Goal: Task Accomplishment & Management: Complete application form

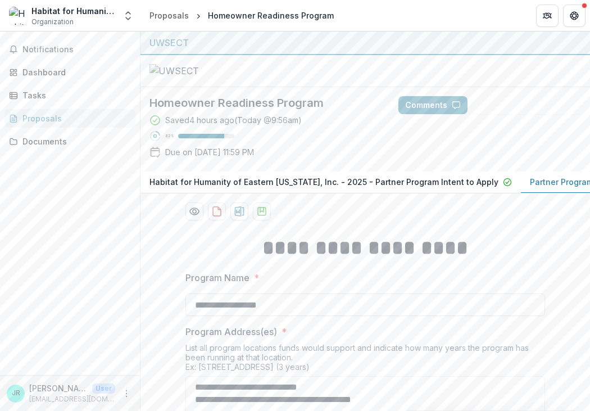
scroll to position [65, 0]
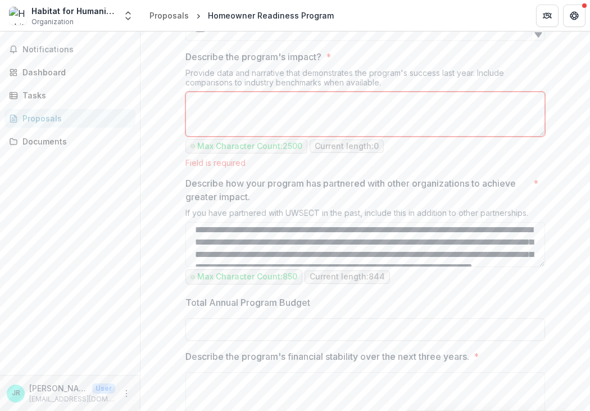
click at [73, 256] on div "Notifications Dashboard Tasks Proposals Documents" at bounding box center [70, 202] width 140 height 343
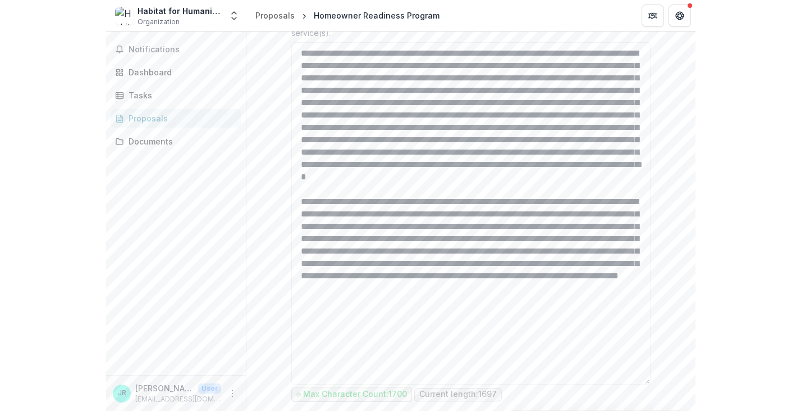
scroll to position [0, 0]
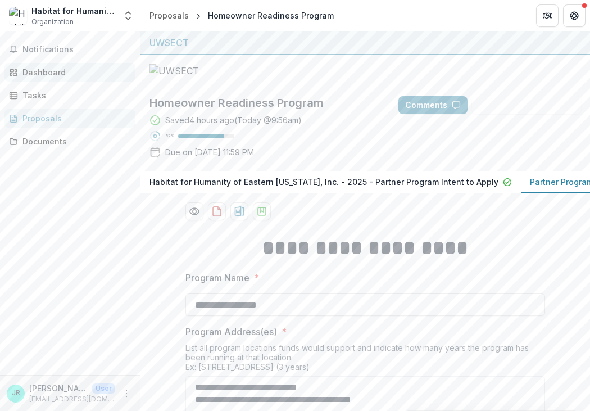
click at [57, 75] on div "Dashboard" at bounding box center [74, 72] width 104 height 12
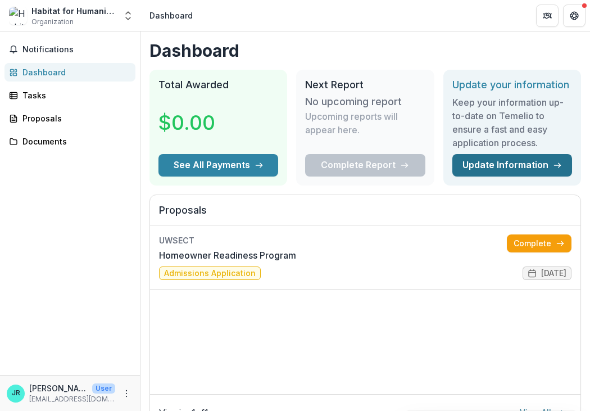
click at [538, 167] on link "Update Information" at bounding box center [512, 165] width 120 height 22
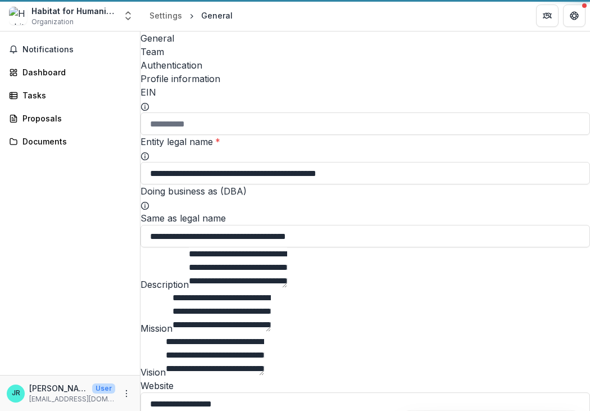
type input "**********"
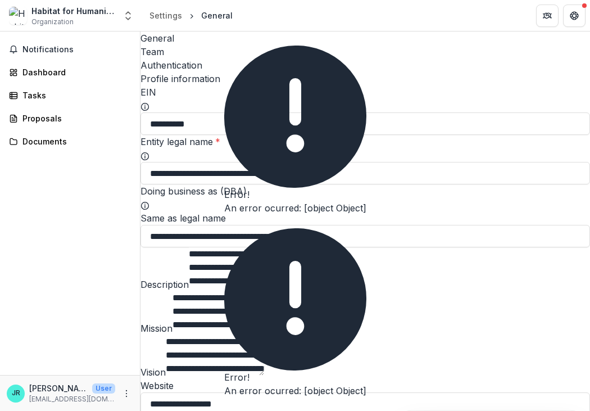
click at [211, 45] on div "Team" at bounding box center [364, 51] width 449 height 13
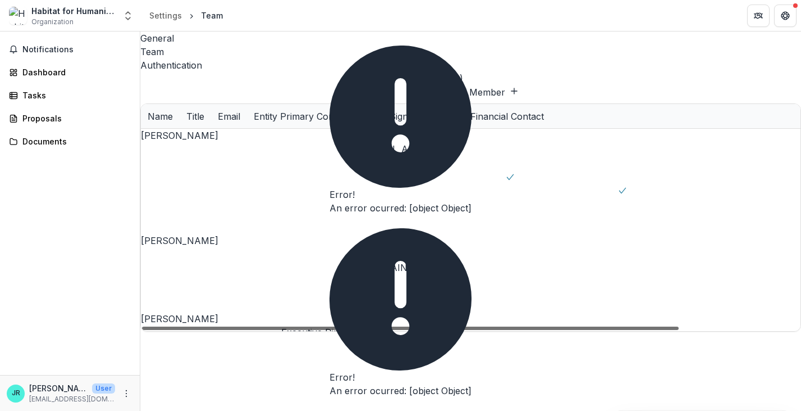
click at [578, 326] on div at bounding box center [410, 327] width 537 height 3
click at [584, 326] on div at bounding box center [410, 327] width 537 height 3
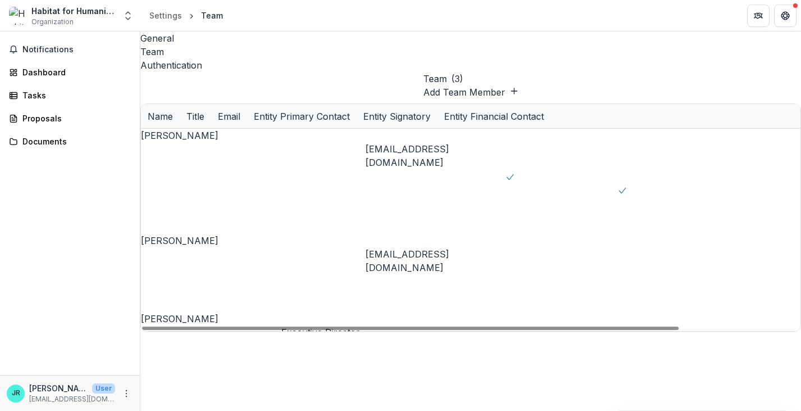
click at [404, 339] on div "[EMAIL_ADDRESS][DOMAIN_NAME]" at bounding box center [436, 352] width 140 height 27
click at [188, 312] on div "[PERSON_NAME]" at bounding box center [211, 318] width 140 height 13
drag, startPoint x: 643, startPoint y: 177, endPoint x: 827, endPoint y: 186, distance: 185.0
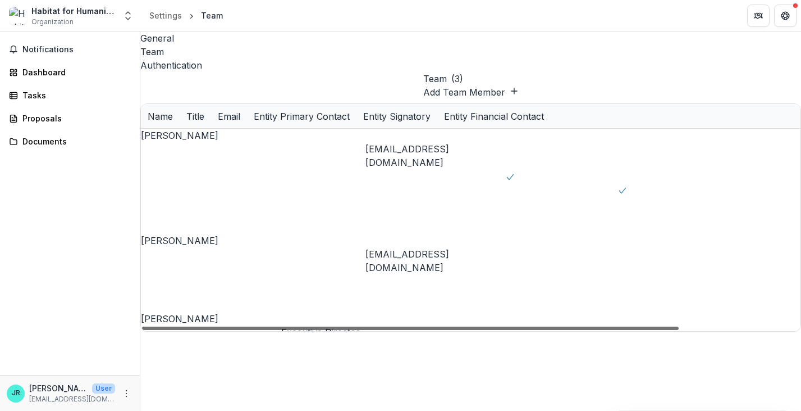
click at [589, 326] on div at bounding box center [410, 327] width 537 height 3
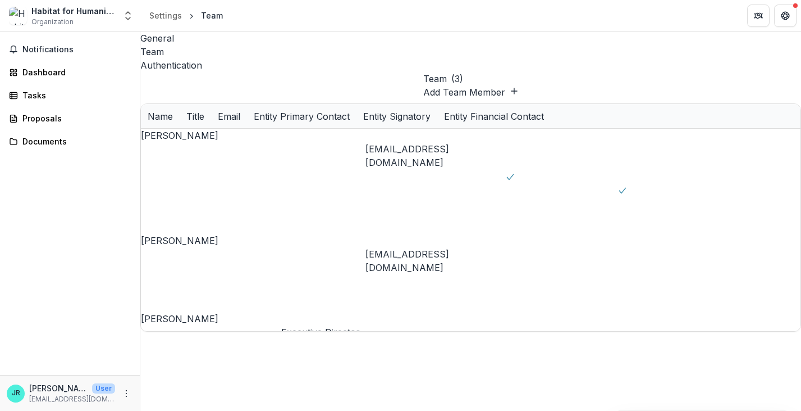
scroll to position [15, 0]
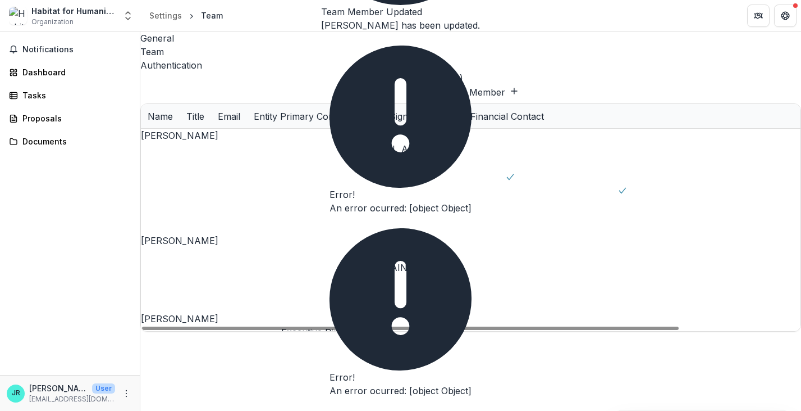
click at [243, 58] on div "Authentication" at bounding box center [470, 64] width 661 height 13
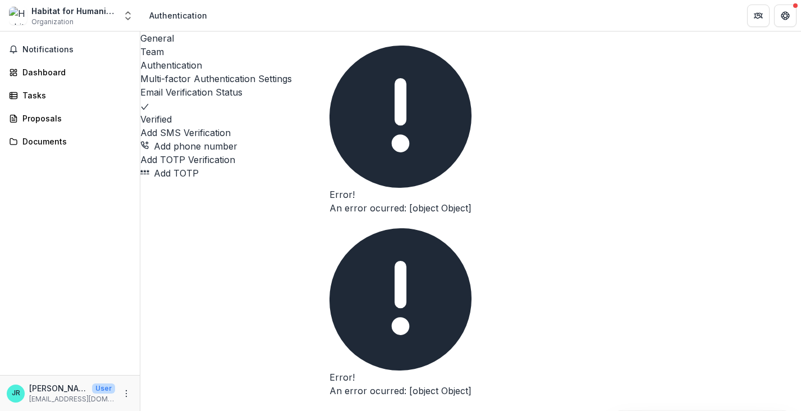
click at [165, 43] on div "General" at bounding box center [470, 37] width 661 height 13
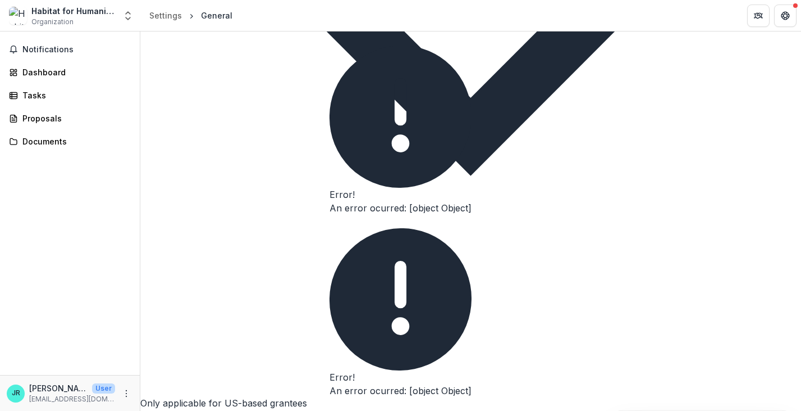
scroll to position [1566, 0]
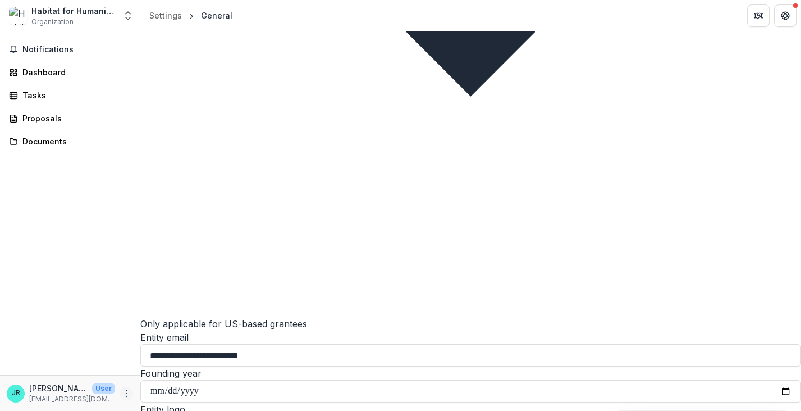
click at [126, 393] on circle "More" at bounding box center [126, 393] width 1 height 1
click at [176, 374] on link "Settings" at bounding box center [200, 369] width 120 height 19
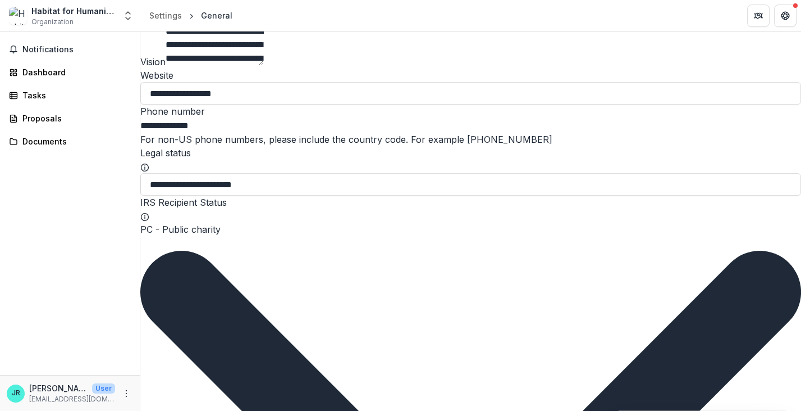
scroll to position [0, 0]
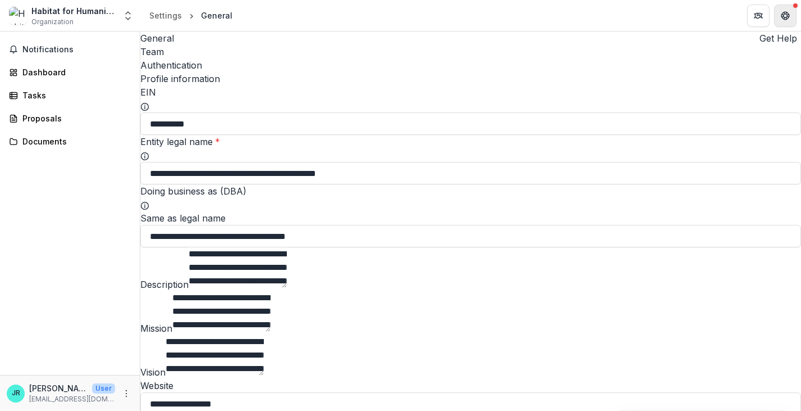
click at [589, 21] on button "Get Help" at bounding box center [786, 15] width 22 height 22
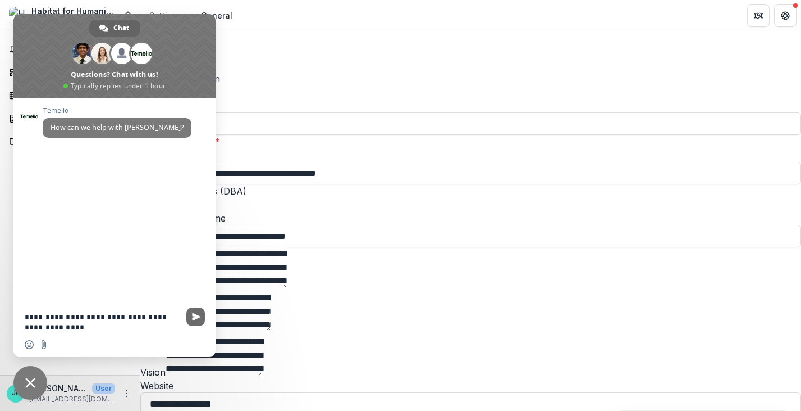
type textarea "**********"
click at [202, 316] on span "Send" at bounding box center [195, 316] width 19 height 19
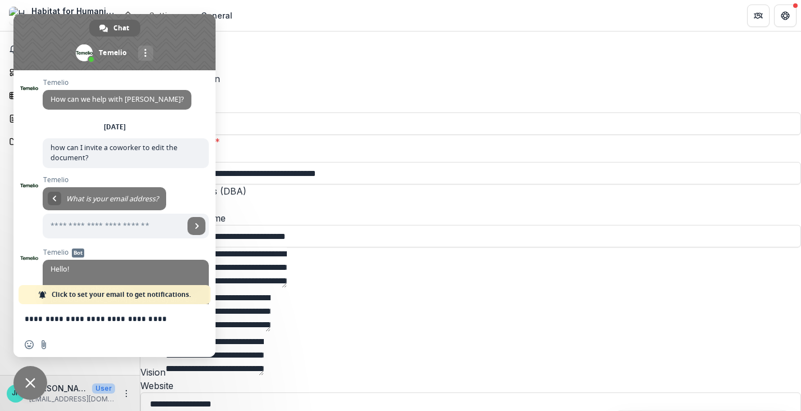
scroll to position [58, 0]
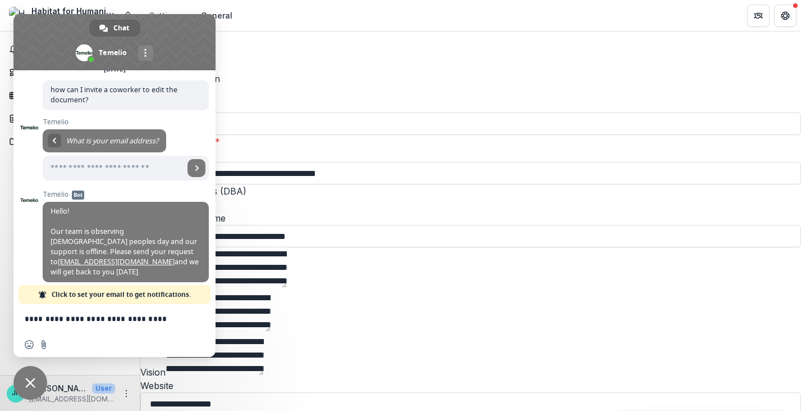
click at [338, 92] on div "EIN" at bounding box center [470, 98] width 661 height 27
click at [329, 4] on header "Settings General" at bounding box center [470, 15] width 661 height 31
click at [149, 49] on div "More channels" at bounding box center [145, 52] width 15 height 15
click at [290, 2] on header "Settings General" at bounding box center [470, 15] width 661 height 31
click at [31, 375] on span "Close chat" at bounding box center [30, 383] width 34 height 34
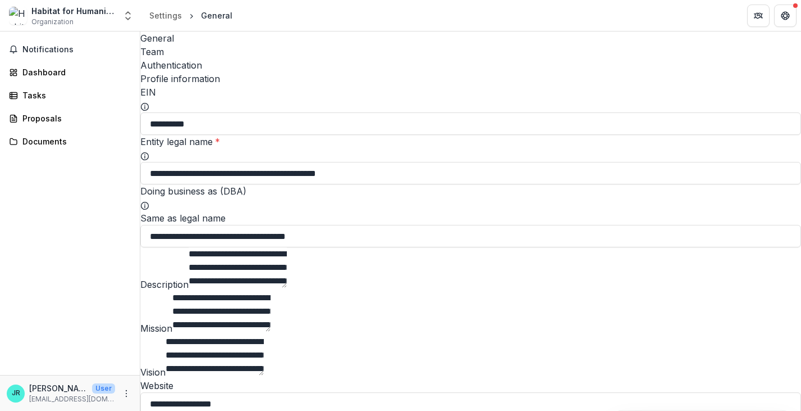
click at [219, 45] on div "Team" at bounding box center [470, 51] width 661 height 13
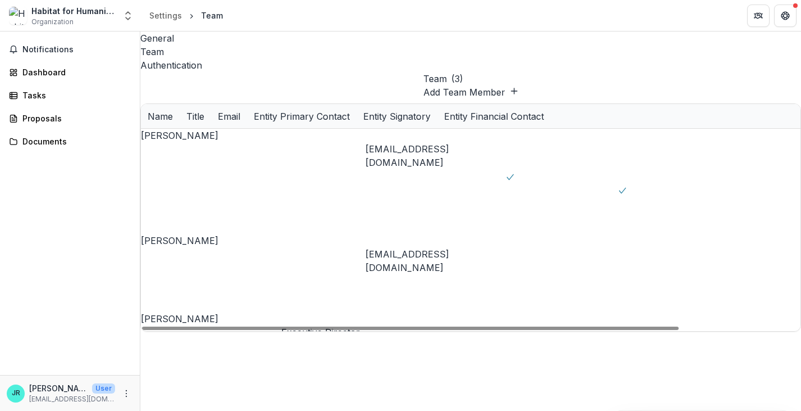
click at [519, 85] on button "Add Team Member" at bounding box center [470, 91] width 95 height 13
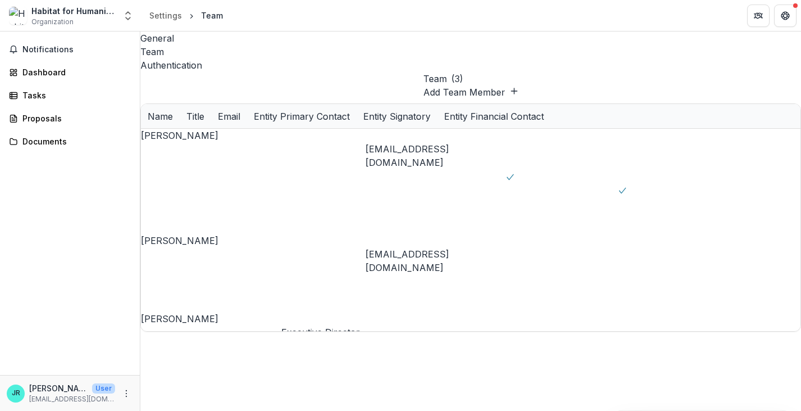
type input "**********"
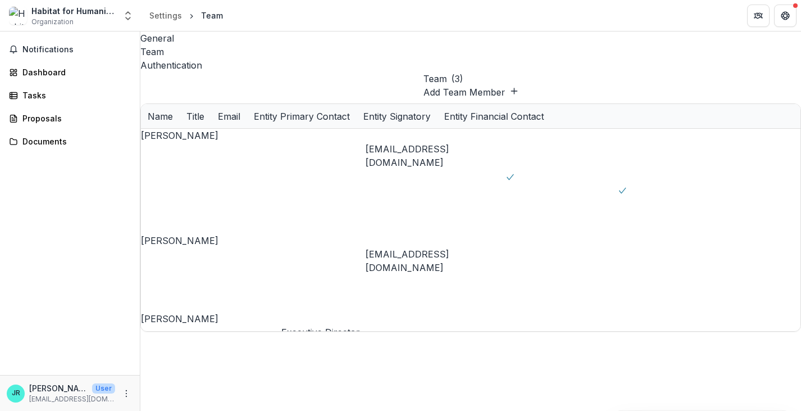
scroll to position [15, 0]
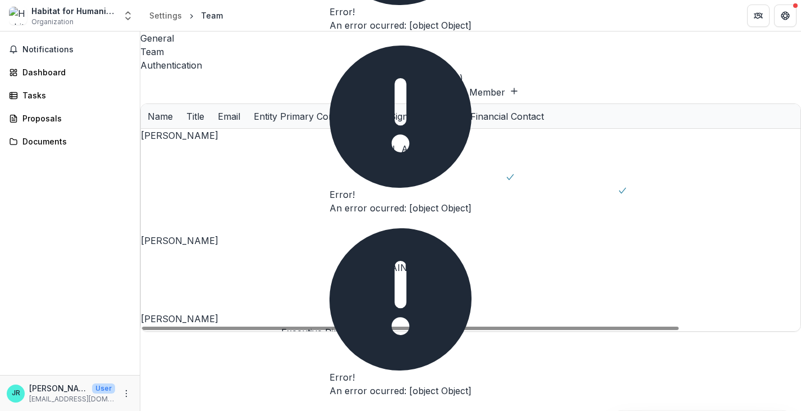
click at [458, 32] on div "An error ocurred: [object Object]" at bounding box center [401, 25] width 142 height 13
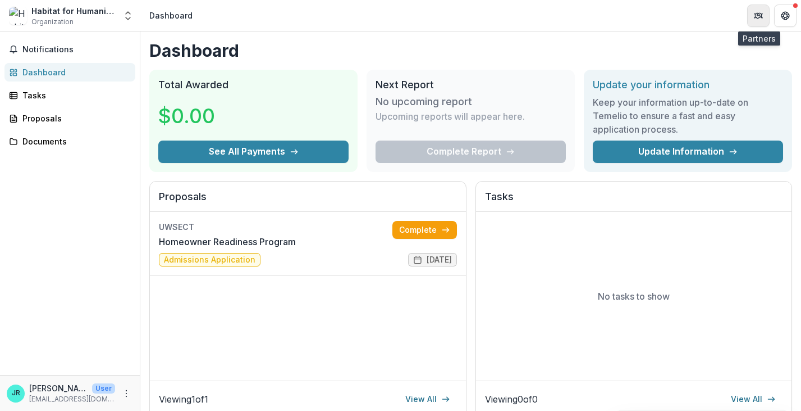
click at [755, 21] on button "Partners" at bounding box center [759, 15] width 22 height 22
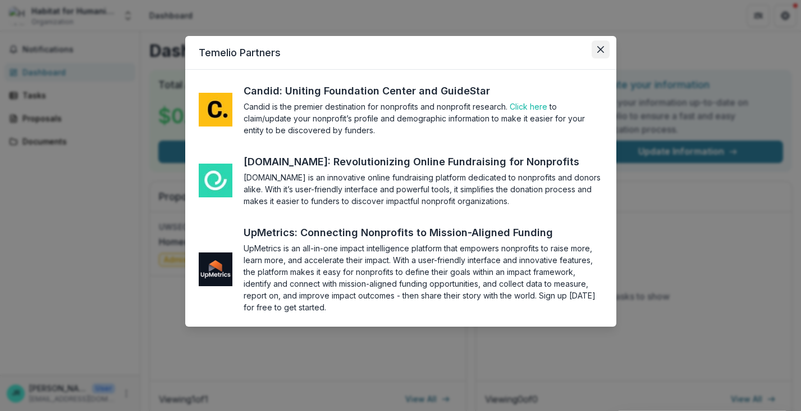
click at [604, 42] on button "Close" at bounding box center [601, 49] width 18 height 18
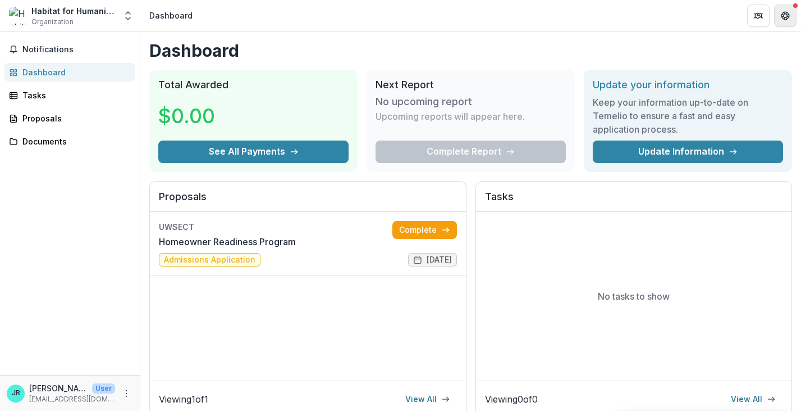
click at [788, 19] on icon "Get Help" at bounding box center [788, 18] width 2 height 2
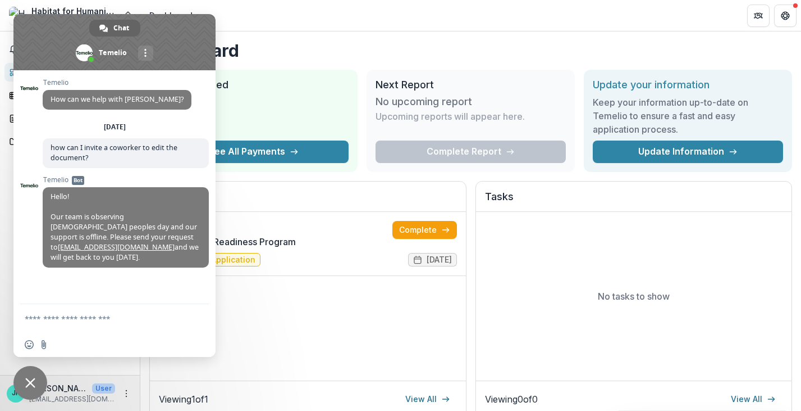
click at [28, 390] on span "Close chat" at bounding box center [30, 383] width 34 height 34
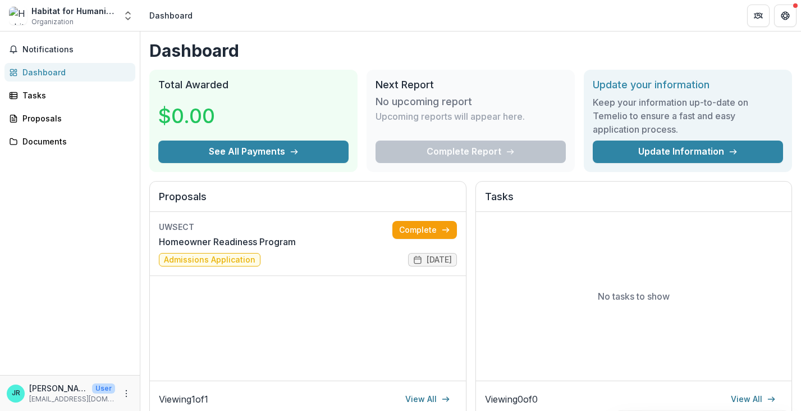
click at [32, 394] on p "[EMAIL_ADDRESS][DOMAIN_NAME]" at bounding box center [72, 399] width 86 height 10
click at [67, 174] on div "Notifications Dashboard Tasks Proposals Documents" at bounding box center [70, 202] width 140 height 343
click at [111, 97] on div "Tasks" at bounding box center [74, 95] width 104 height 12
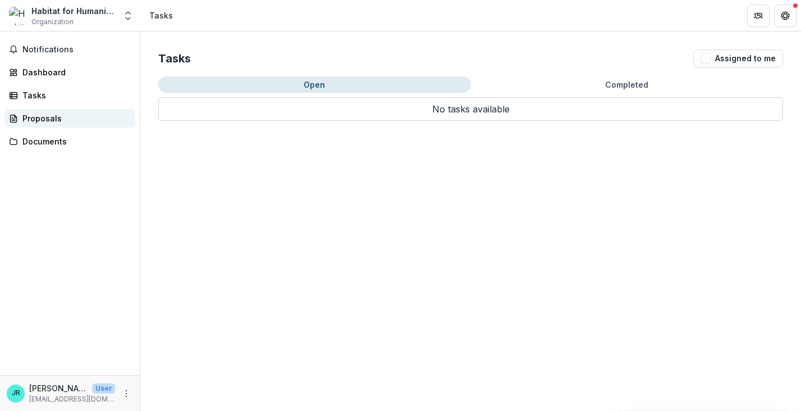
click at [104, 126] on link "Proposals" at bounding box center [69, 118] width 131 height 19
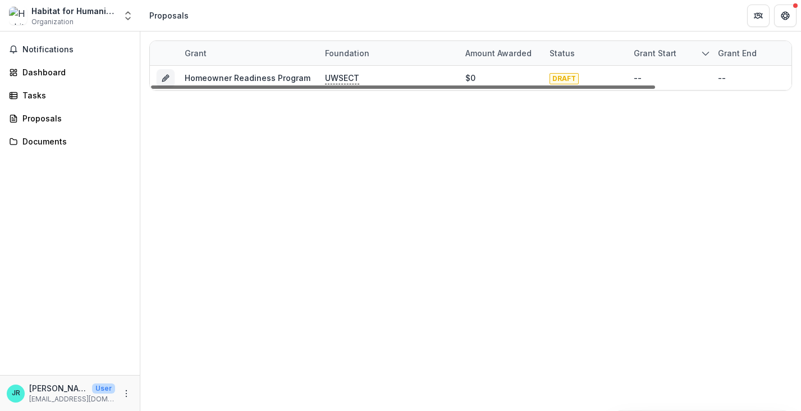
click at [425, 85] on div at bounding box center [403, 86] width 504 height 3
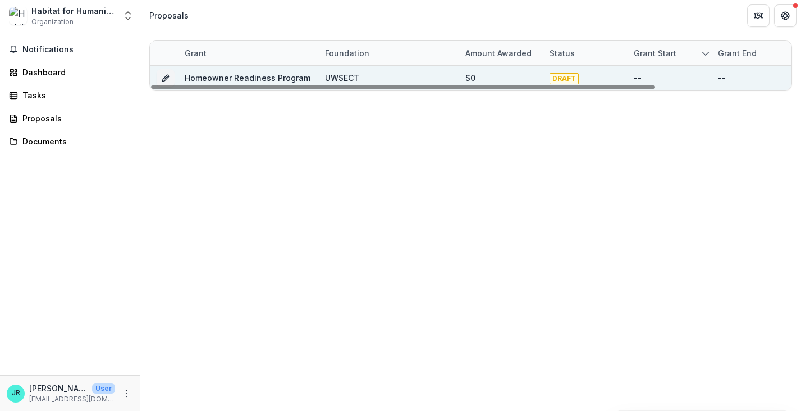
click at [352, 80] on p "UWSECT" at bounding box center [342, 78] width 34 height 12
drag, startPoint x: 352, startPoint y: 80, endPoint x: 324, endPoint y: 79, distance: 27.6
click at [324, 79] on div "UWSECT" at bounding box center [388, 78] width 140 height 24
click at [335, 79] on p "UWSECT" at bounding box center [342, 78] width 34 height 12
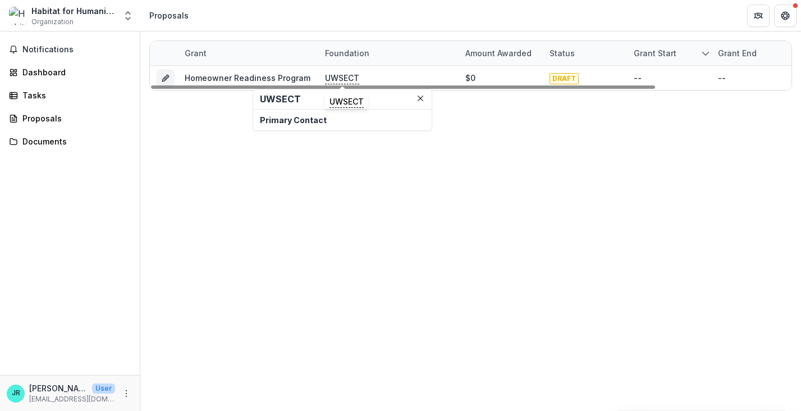
click at [299, 120] on p "Primary Contact" at bounding box center [342, 120] width 165 height 12
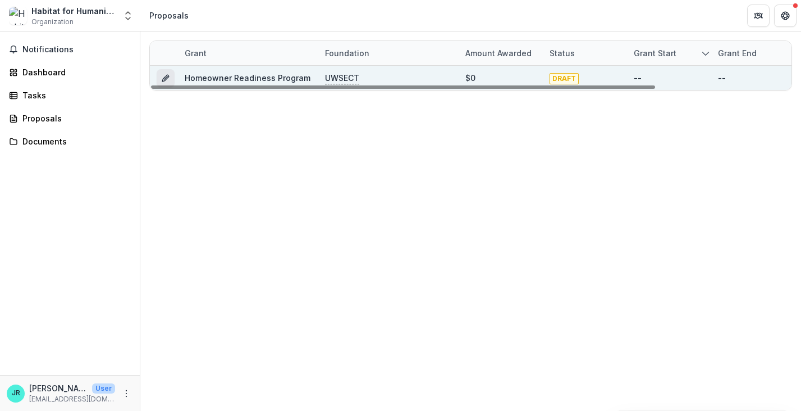
click at [161, 80] on button "Grant dc4c44a3-3588-433f-ac56-730e7fcaa968" at bounding box center [166, 78] width 18 height 18
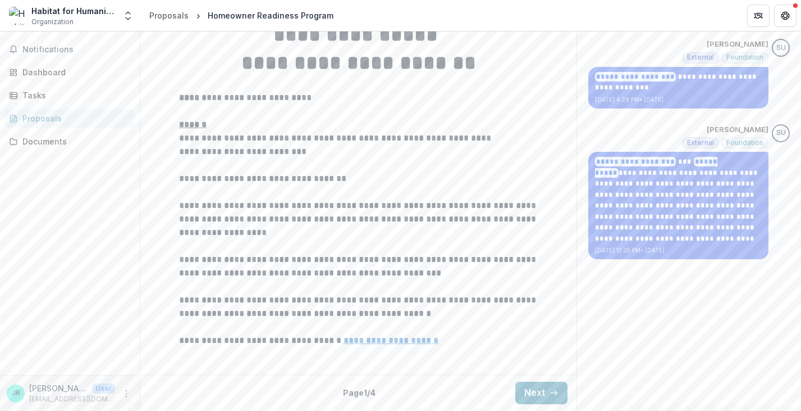
scroll to position [325, 0]
click at [535, 390] on button "Next" at bounding box center [542, 392] width 52 height 22
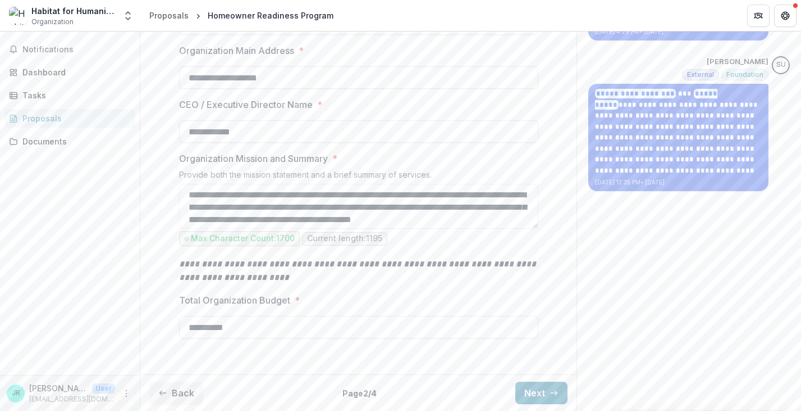
scroll to position [393, 0]
click at [534, 405] on div "Back Page 2 / 4 Next" at bounding box center [358, 392] width 436 height 37
click at [534, 398] on button "Next" at bounding box center [542, 392] width 52 height 22
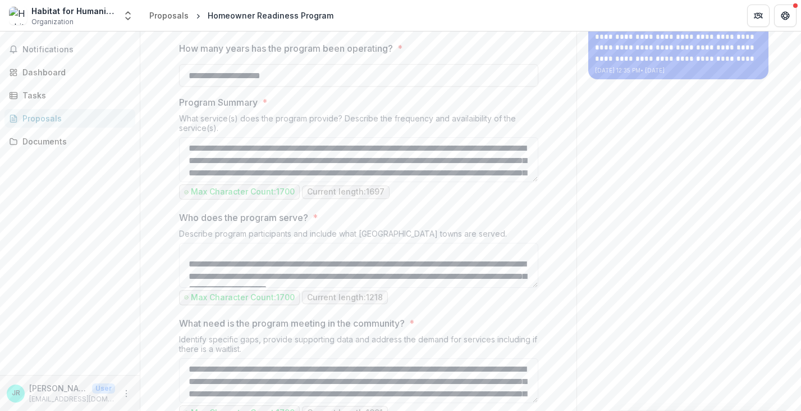
scroll to position [127, 0]
click at [413, 55] on label "How many years has the program been operating? *" at bounding box center [355, 48] width 353 height 13
click at [413, 86] on input "**********" at bounding box center [358, 75] width 359 height 22
click at [657, 167] on div "**********" at bounding box center [689, 356] width 225 height 1434
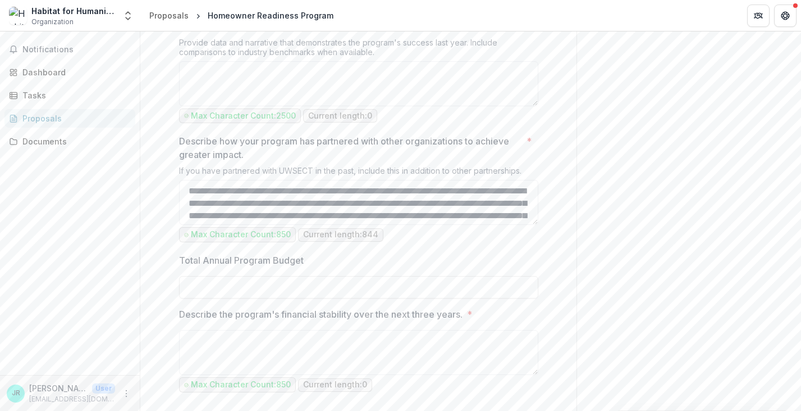
scroll to position [999, 0]
click at [81, 273] on div "Notifications Dashboard Tasks Proposals Documents" at bounding box center [70, 202] width 140 height 343
click at [365, 106] on textarea "Describe the program's impact? *" at bounding box center [358, 83] width 359 height 45
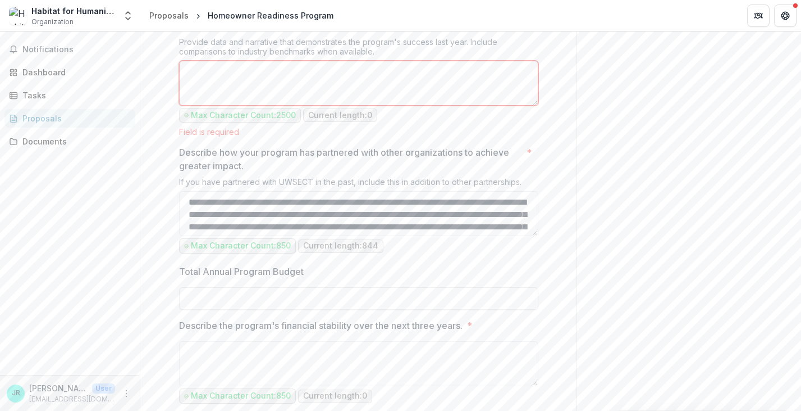
click at [384, 61] on div "Provide data and narrative that demonstrates the program's success last year. I…" at bounding box center [358, 49] width 359 height 24
click at [382, 106] on textarea "Describe the program's impact? *" at bounding box center [358, 83] width 359 height 45
paste textarea "**********"
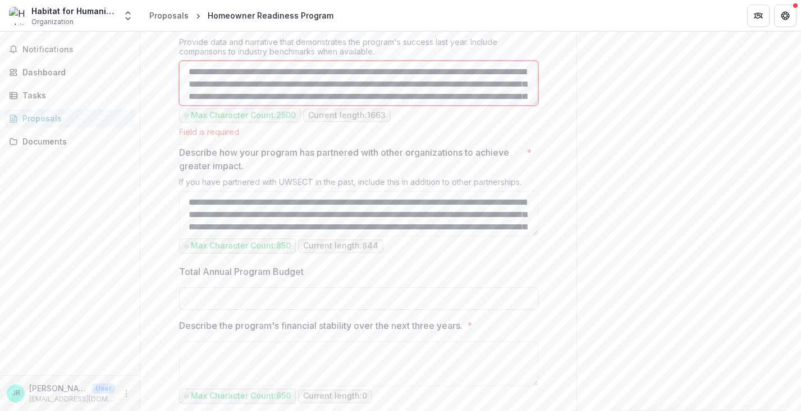
scroll to position [269, 0]
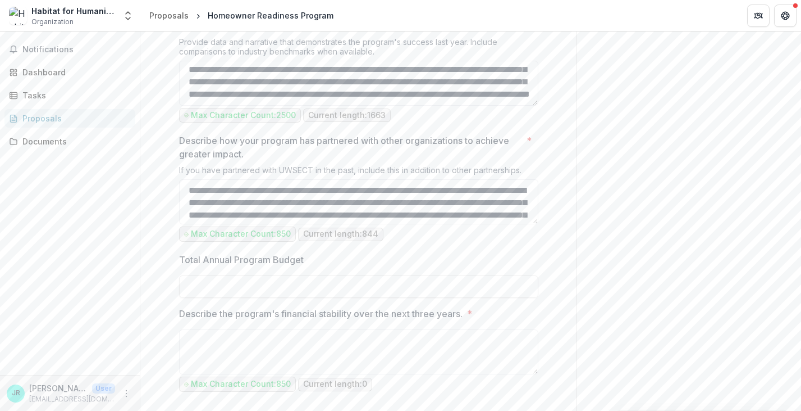
click at [534, 125] on div "Describe the program's impact? * Provide data and narrative that demonstrates t…" at bounding box center [358, 72] width 359 height 106
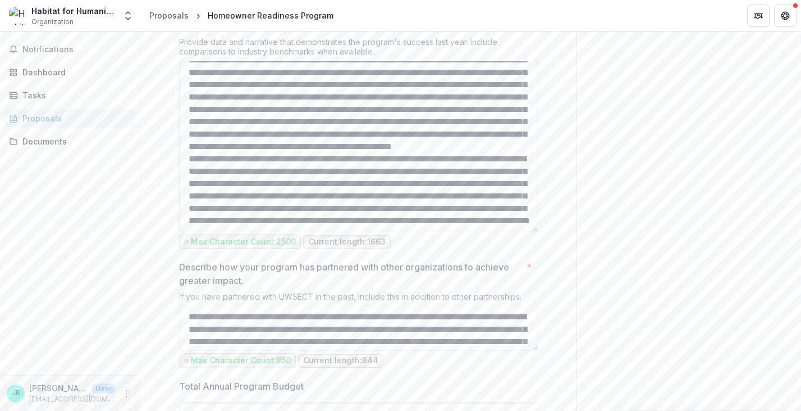
scroll to position [104, 0]
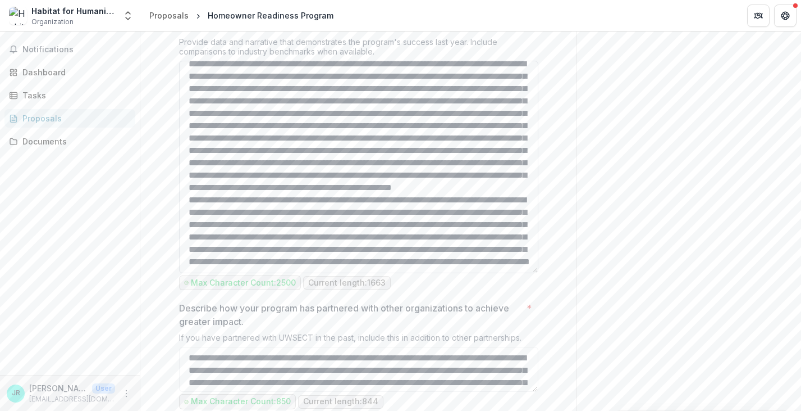
drag, startPoint x: 533, startPoint y: 228, endPoint x: 512, endPoint y: 393, distance: 166.5
click at [512, 273] on textarea "Describe the program's impact? *" at bounding box center [358, 167] width 359 height 212
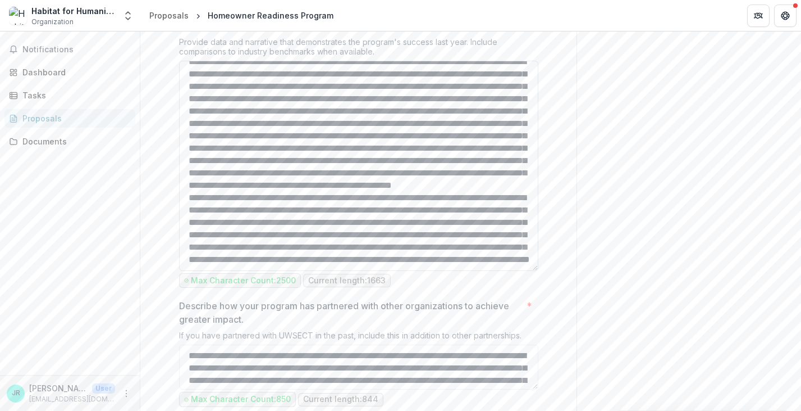
click at [207, 271] on textarea "Describe the program's impact? *" at bounding box center [358, 166] width 359 height 210
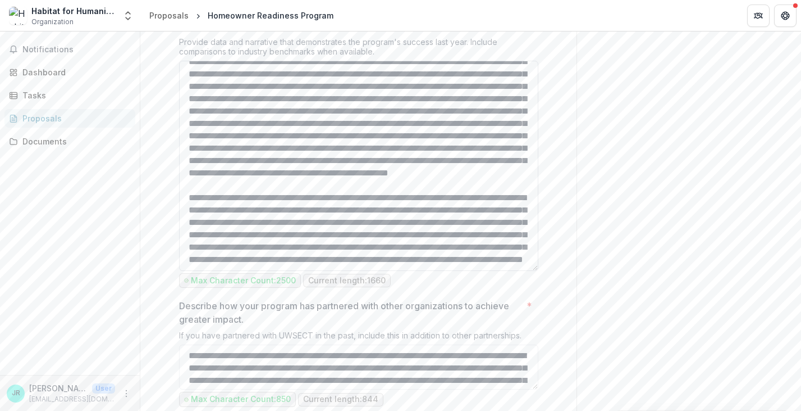
scroll to position [0, 0]
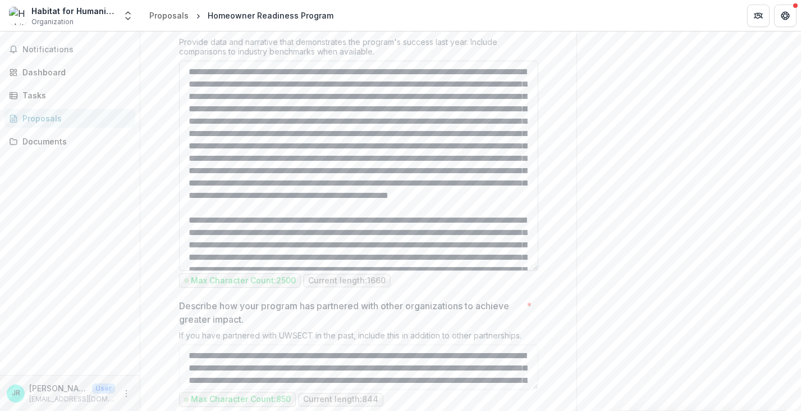
click at [205, 198] on textarea "Describe the program's impact? *" at bounding box center [358, 166] width 359 height 210
type textarea "**********"
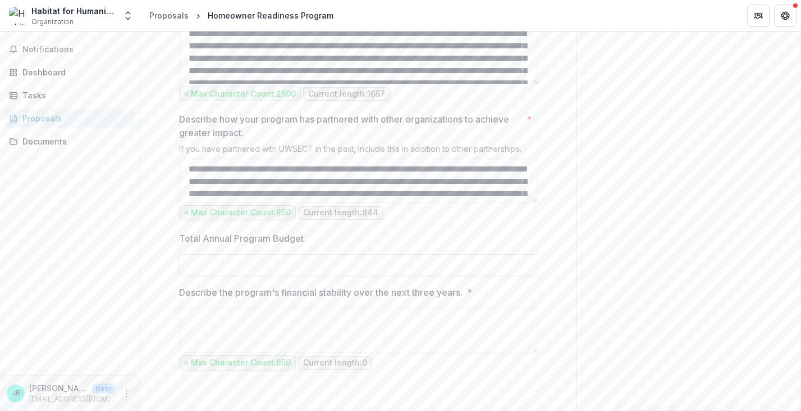
scroll to position [1345, 0]
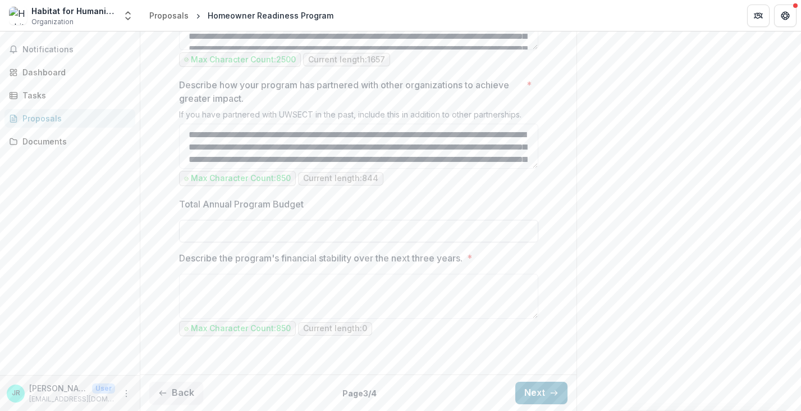
click at [484, 238] on input "Total Annual Program Budget" at bounding box center [358, 231] width 359 height 22
type input "**"
click at [167, 393] on icon "button" at bounding box center [162, 392] width 9 height 9
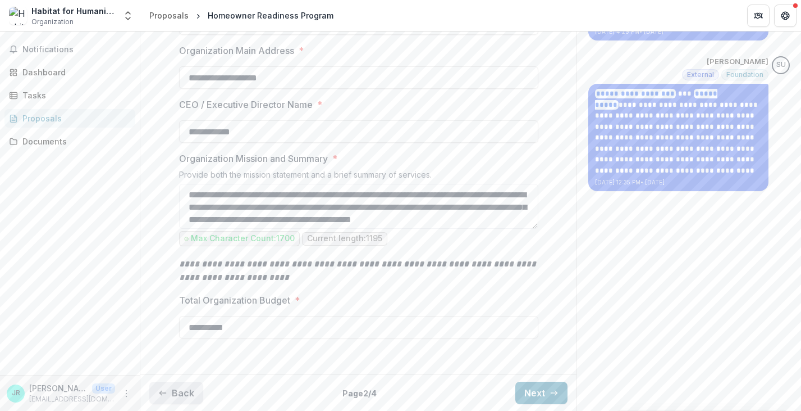
scroll to position [393, 0]
click at [269, 331] on input "**********" at bounding box center [358, 327] width 359 height 22
click at [516, 394] on button "Next" at bounding box center [542, 392] width 52 height 22
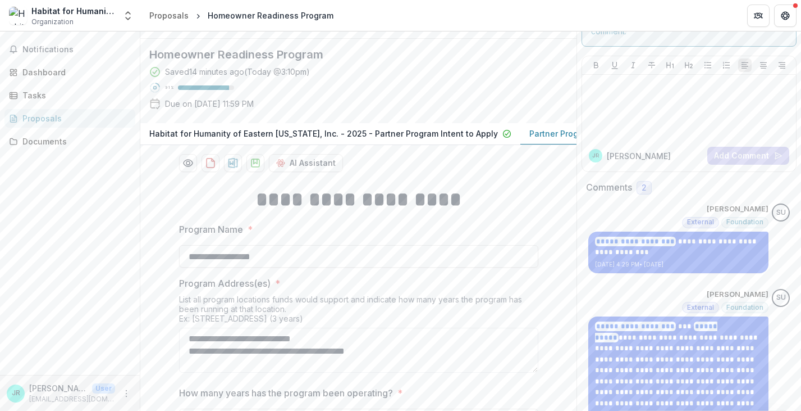
scroll to position [42, 0]
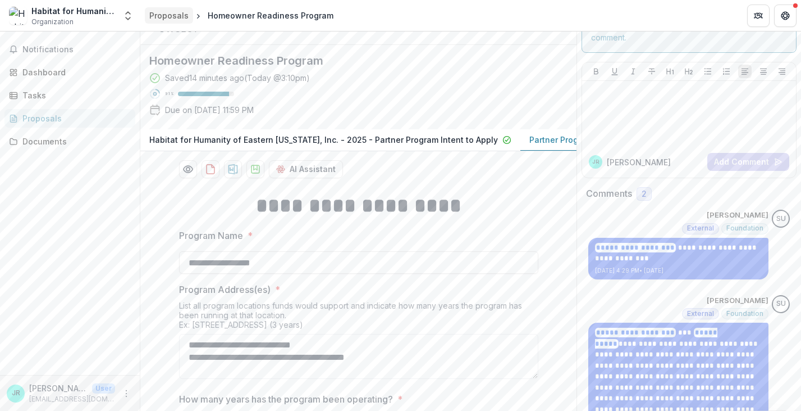
click at [182, 13] on div "Proposals" at bounding box center [168, 16] width 39 height 12
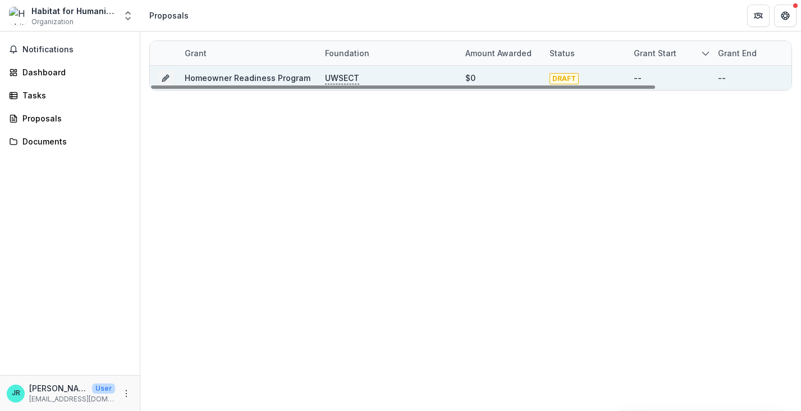
click at [229, 76] on link "Homeowner Readiness Program" at bounding box center [248, 78] width 126 height 10
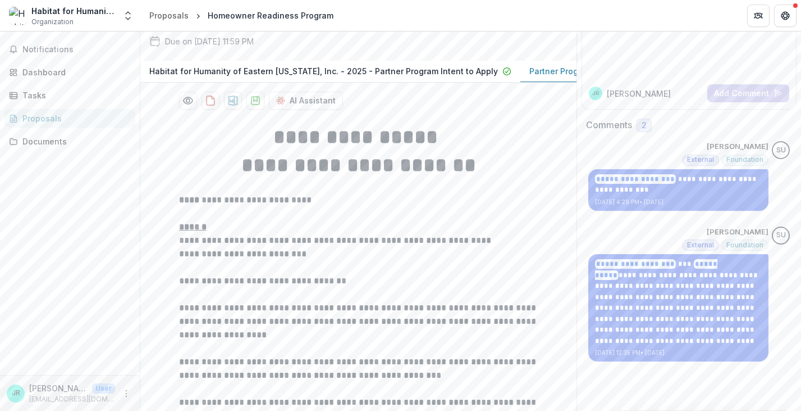
scroll to position [110, 0]
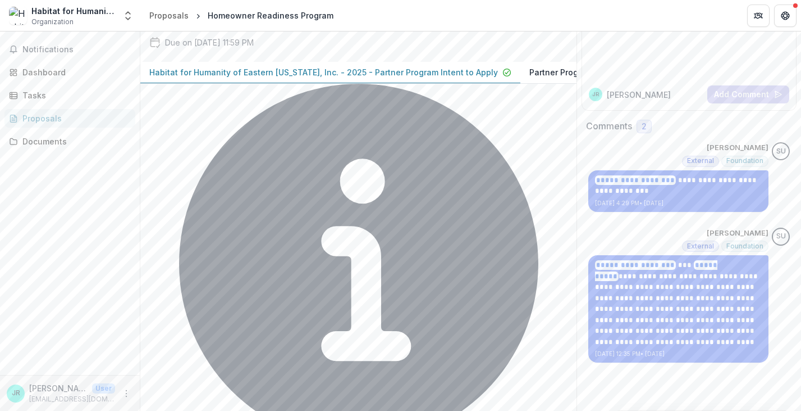
drag, startPoint x: 439, startPoint y: 185, endPoint x: 499, endPoint y: 192, distance: 59.9
click at [499, 84] on div "Habitat for Humanity of Eastern Connecticut, Inc. - 2025 - Partner Program Inte…" at bounding box center [358, 73] width 436 height 22
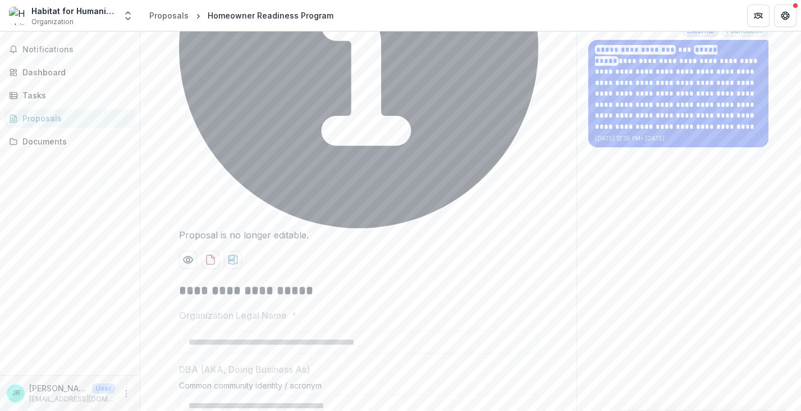
scroll to position [382, 0]
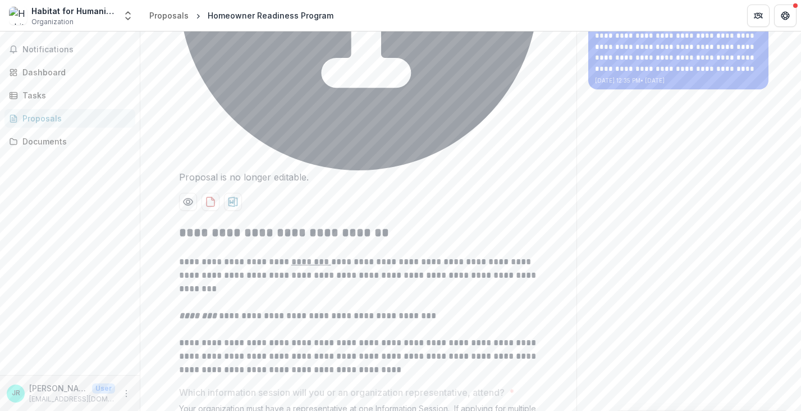
scroll to position [256, 0]
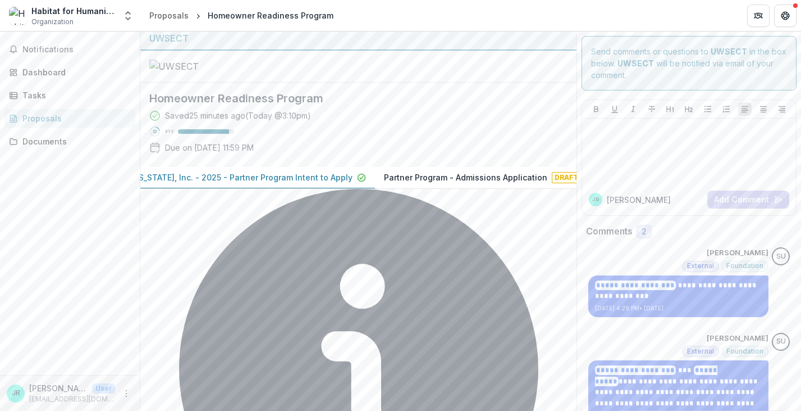
scroll to position [0, 0]
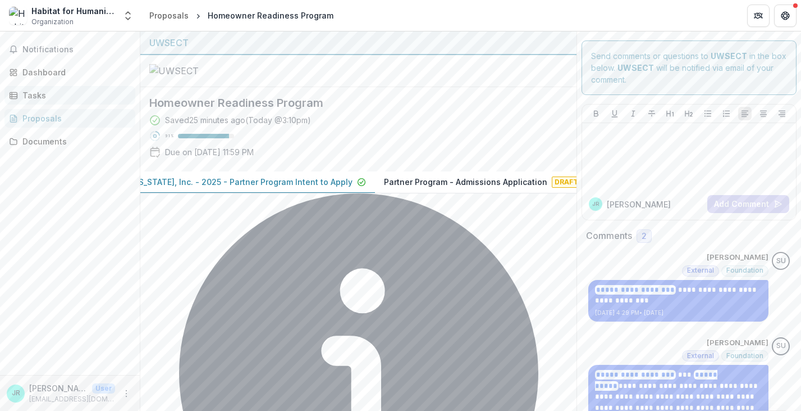
click at [62, 96] on div "Tasks" at bounding box center [74, 95] width 104 height 12
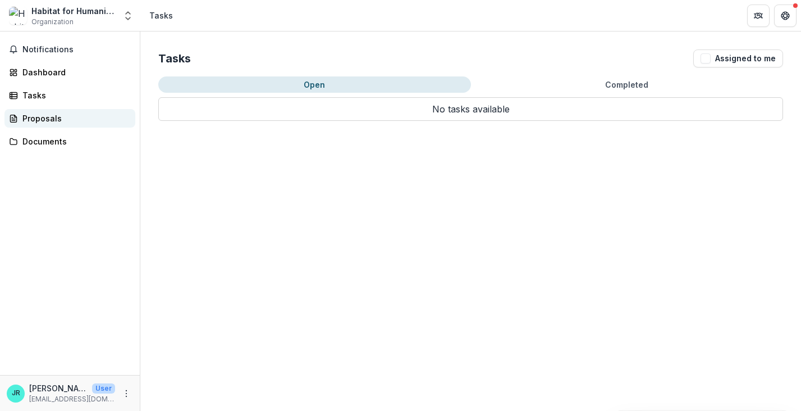
click at [65, 114] on div "Proposals" at bounding box center [74, 118] width 104 height 12
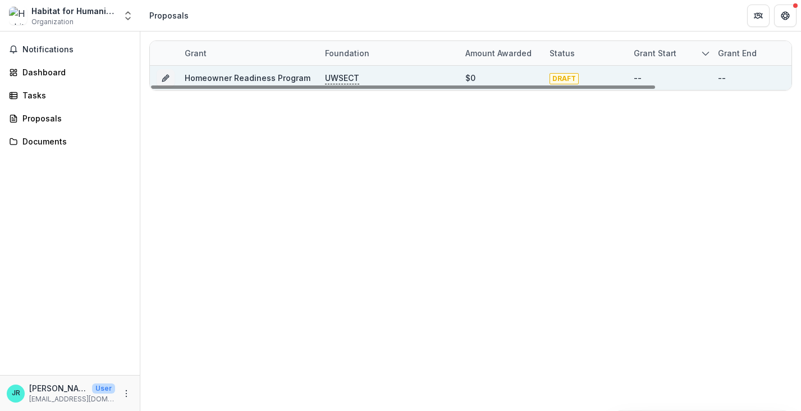
click at [246, 76] on link "Homeowner Readiness Program" at bounding box center [248, 78] width 126 height 10
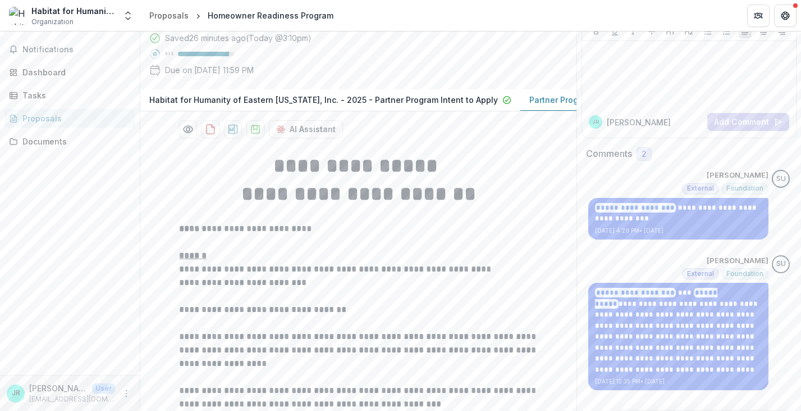
scroll to position [325, 0]
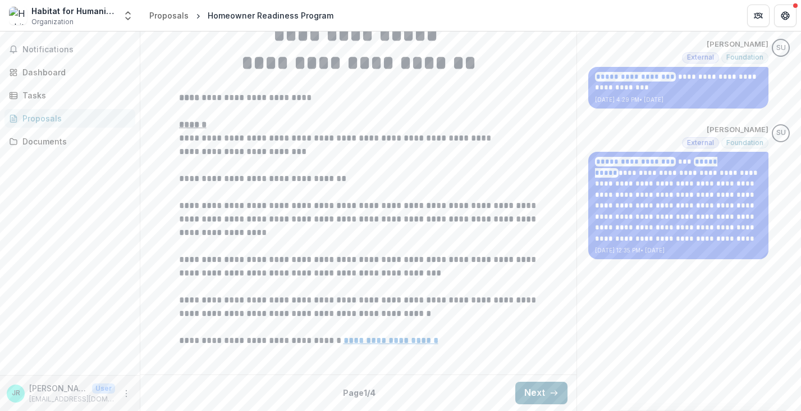
click at [523, 391] on button "Next" at bounding box center [542, 392] width 52 height 22
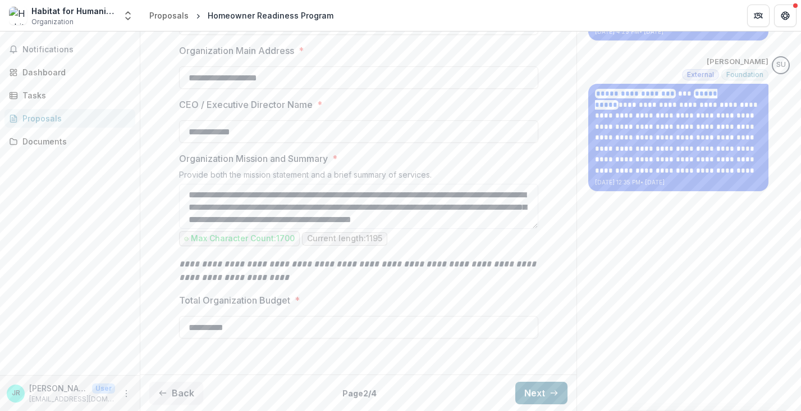
scroll to position [393, 0]
click at [540, 399] on button "Next" at bounding box center [542, 392] width 52 height 22
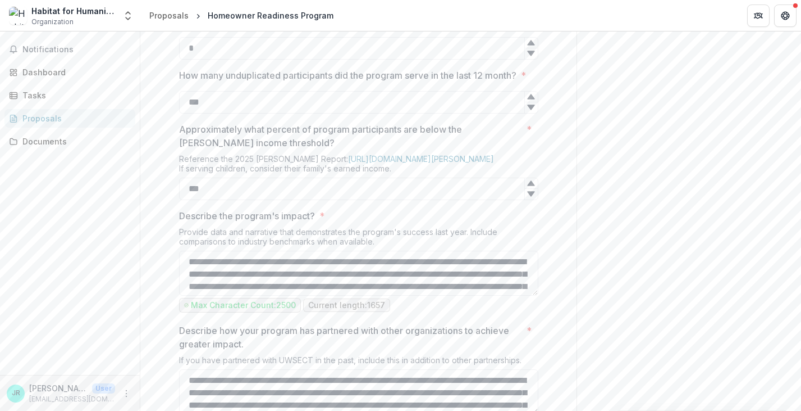
scroll to position [1180, 0]
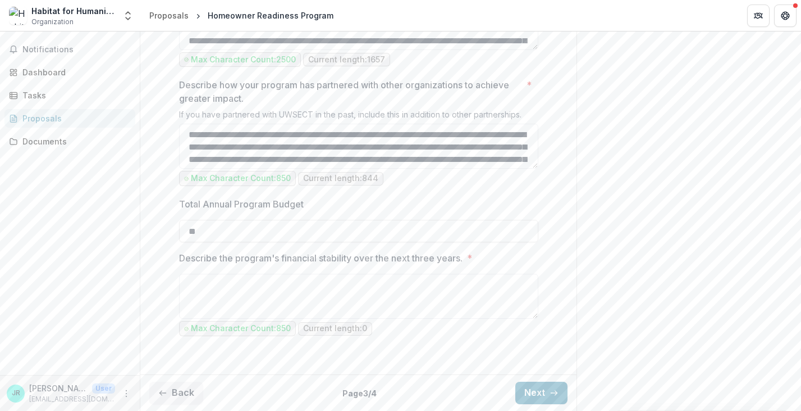
click at [445, 234] on input "**" at bounding box center [358, 231] width 359 height 22
type input "********"
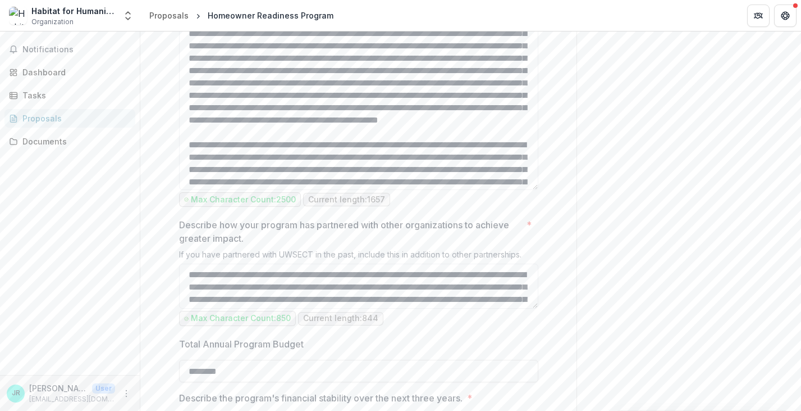
drag, startPoint x: 534, startPoint y: 154, endPoint x: 569, endPoint y: 314, distance: 163.3
click at [322, 172] on textarea "Describe the program's impact? *" at bounding box center [358, 87] width 359 height 204
click at [417, 174] on textarea "Describe the program's impact? *" at bounding box center [358, 87] width 359 height 204
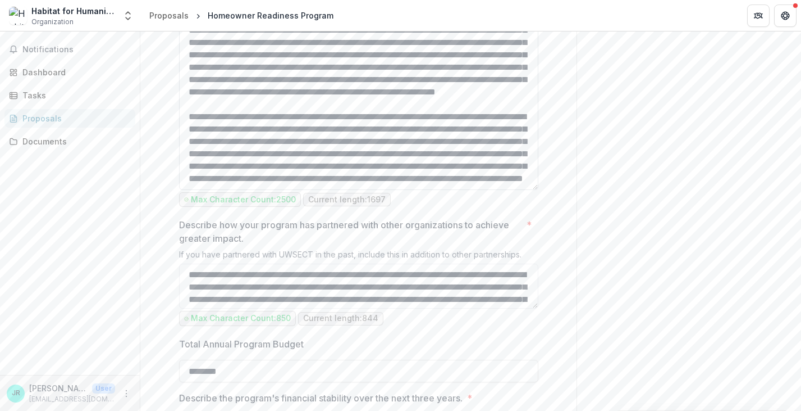
scroll to position [152, 0]
click at [301, 190] on textarea "Describe the program's impact? *" at bounding box center [358, 87] width 359 height 204
click at [230, 190] on textarea "Describe the program's impact? *" at bounding box center [358, 87] width 359 height 204
click at [345, 183] on textarea "Describe the program's impact? *" at bounding box center [358, 87] width 359 height 204
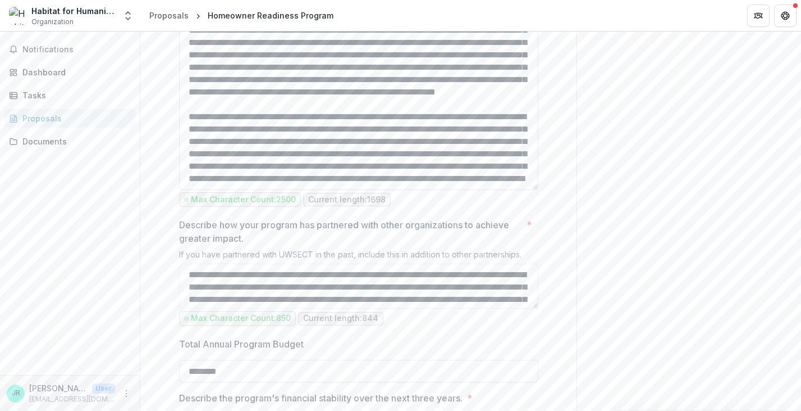
scroll to position [0, 0]
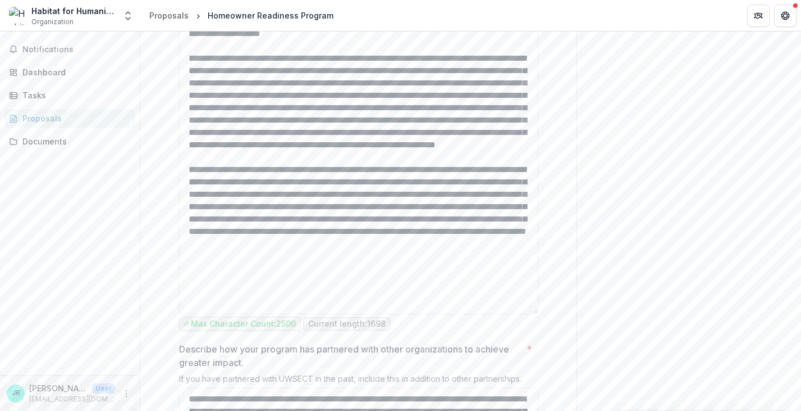
drag, startPoint x: 534, startPoint y: 313, endPoint x: 553, endPoint y: 437, distance: 125.6
click at [553, 410] on html "**********" at bounding box center [400, 205] width 801 height 411
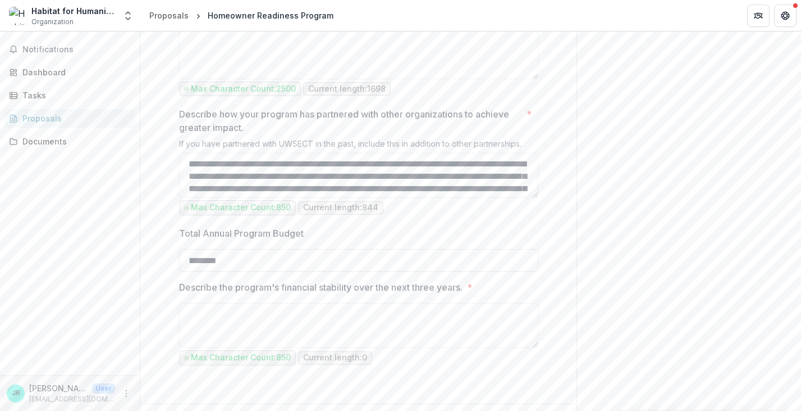
scroll to position [1310, 0]
drag, startPoint x: 536, startPoint y: 202, endPoint x: 549, endPoint y: 277, distance: 76.8
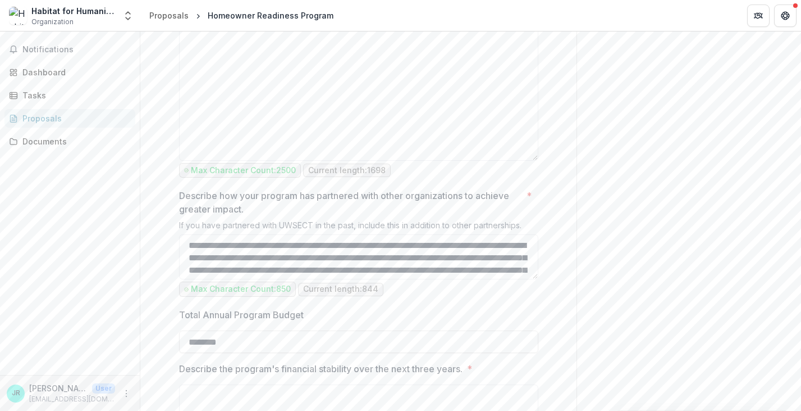
drag, startPoint x: 534, startPoint y: 202, endPoint x: 536, endPoint y: 285, distance: 82.6
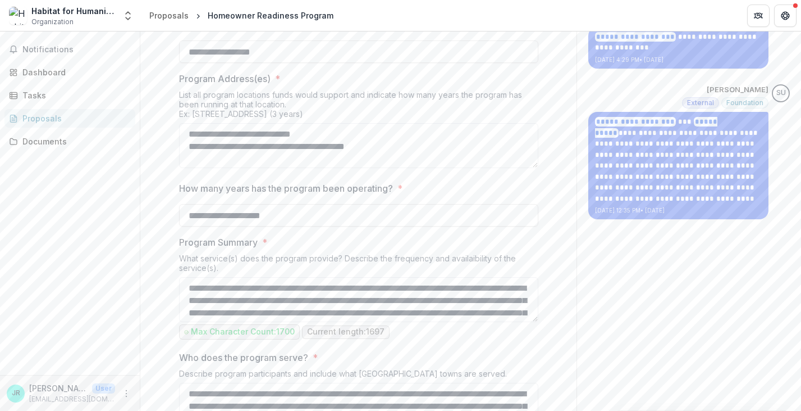
scroll to position [243, 0]
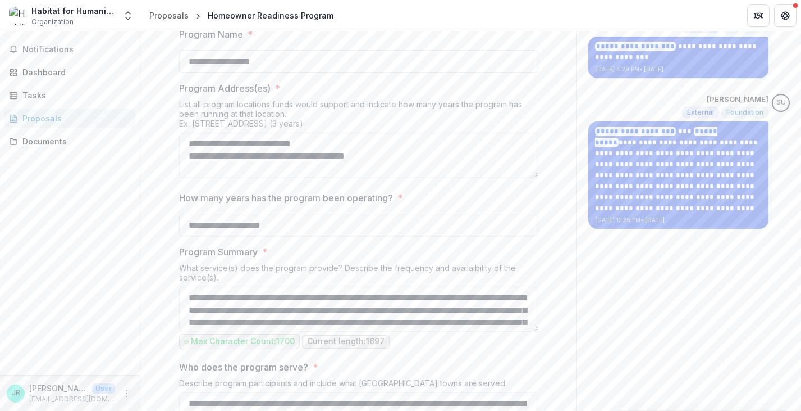
type textarea "**********"
click at [118, 318] on div "Notifications Dashboard Tasks Proposals Documents" at bounding box center [70, 202] width 140 height 343
click at [335, 177] on textarea "**********" at bounding box center [358, 155] width 359 height 45
click at [361, 177] on textarea "**********" at bounding box center [358, 155] width 359 height 45
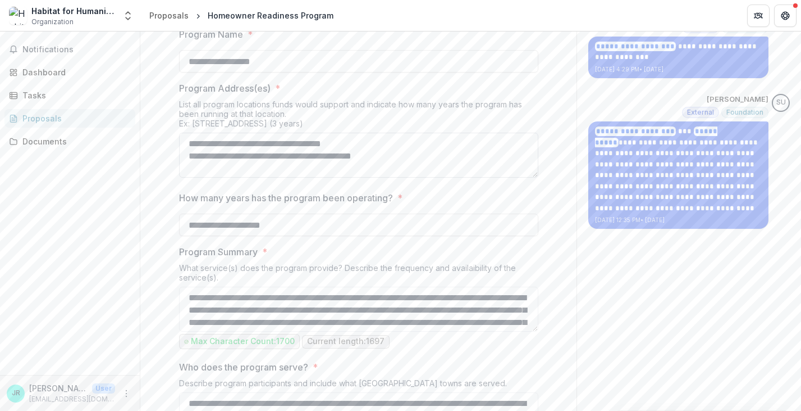
click at [389, 177] on textarea "**********" at bounding box center [358, 155] width 359 height 45
type textarea "**********"
